Goal: Transaction & Acquisition: Book appointment/travel/reservation

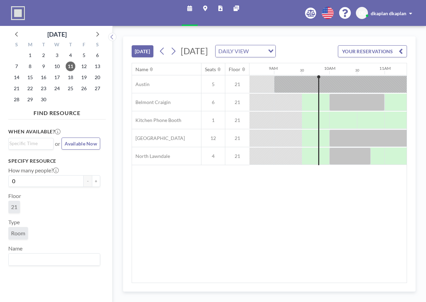
scroll to position [0, 498]
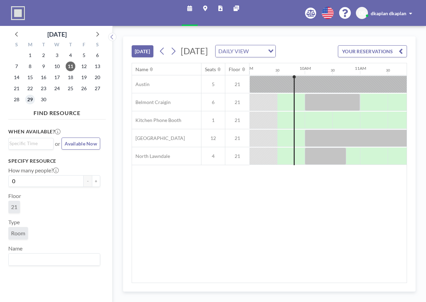
click at [32, 99] on span "29" at bounding box center [30, 100] width 10 height 10
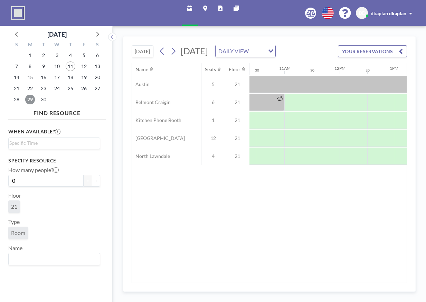
scroll to position [0, 579]
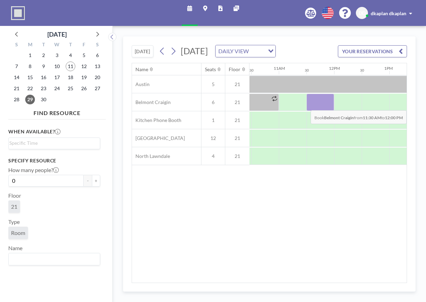
click at [318, 111] on div at bounding box center [321, 102] width 28 height 17
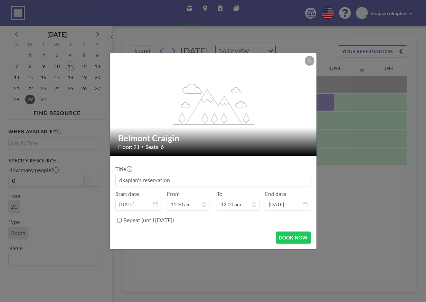
click at [150, 180] on input at bounding box center [213, 180] width 195 height 12
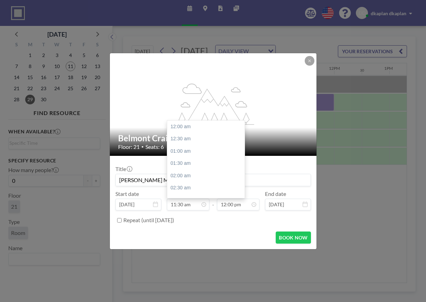
scroll to position [283, 0]
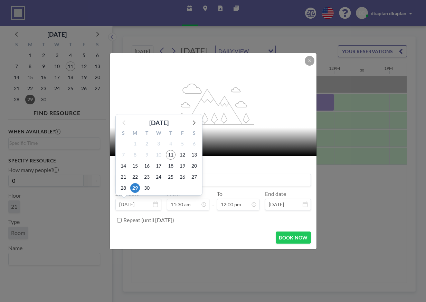
type input "[PERSON_NAME] Meeting"
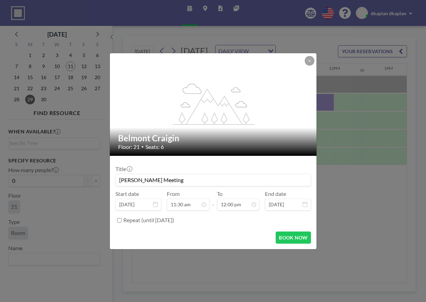
click at [156, 202] on icon at bounding box center [155, 205] width 5 height 6
click at [156, 204] on icon at bounding box center [155, 205] width 5 height 6
click at [309, 62] on icon at bounding box center [310, 61] width 4 height 4
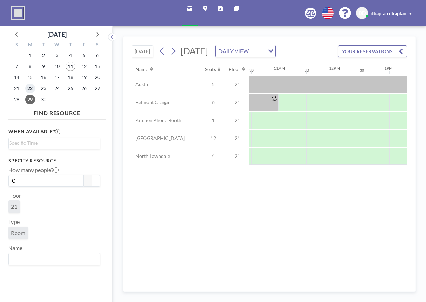
click at [29, 86] on span "22" at bounding box center [30, 89] width 10 height 10
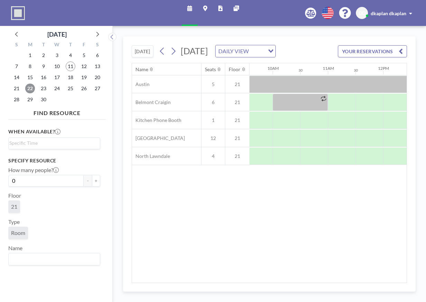
scroll to position [0, 543]
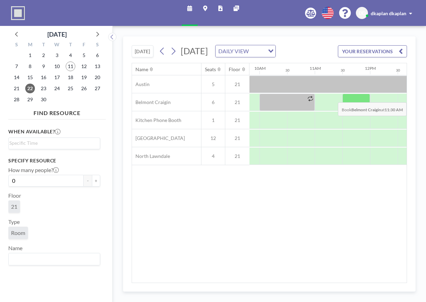
click at [352, 106] on div at bounding box center [357, 102] width 28 height 17
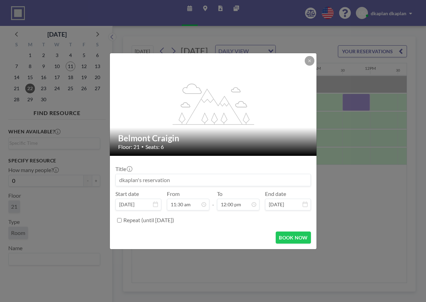
click at [142, 180] on input at bounding box center [213, 180] width 195 height 12
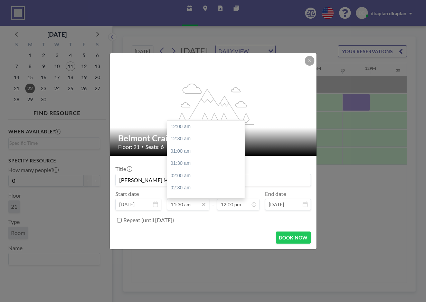
scroll to position [283, 0]
type input "[PERSON_NAME] Meeting"
click at [186, 204] on input "11:30 am" at bounding box center [188, 205] width 43 height 12
click at [182, 202] on input "11:30 am" at bounding box center [188, 205] width 43 height 12
type input "11:15 am"
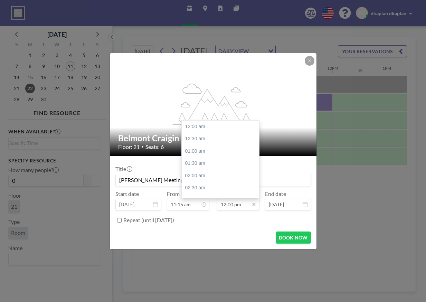
scroll to position [295, 0]
click at [232, 207] on input "12:00 pm" at bounding box center [238, 205] width 43 height 12
type input "12:15 pm"
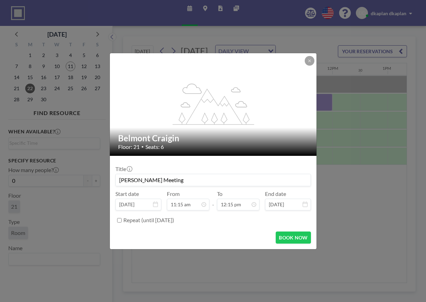
click at [247, 226] on form "Title [PERSON_NAME] Meeting Start date [DATE] From 11:15 am - To 12:15 pm 12:00…" at bounding box center [213, 202] width 207 height 93
click at [300, 238] on button "BOOK NOW" at bounding box center [293, 238] width 35 height 12
